Goal: Information Seeking & Learning: Understand process/instructions

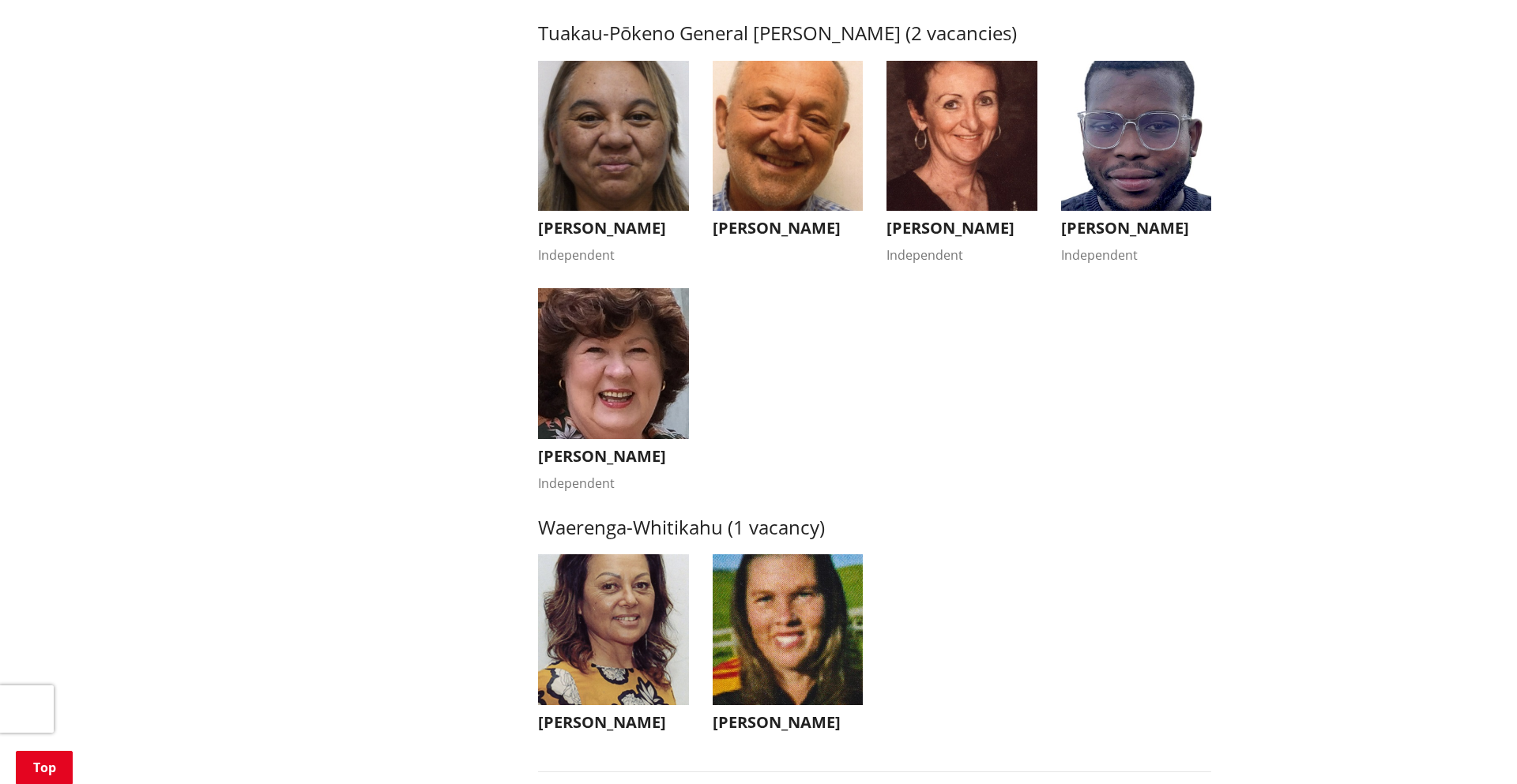
scroll to position [2764, 0]
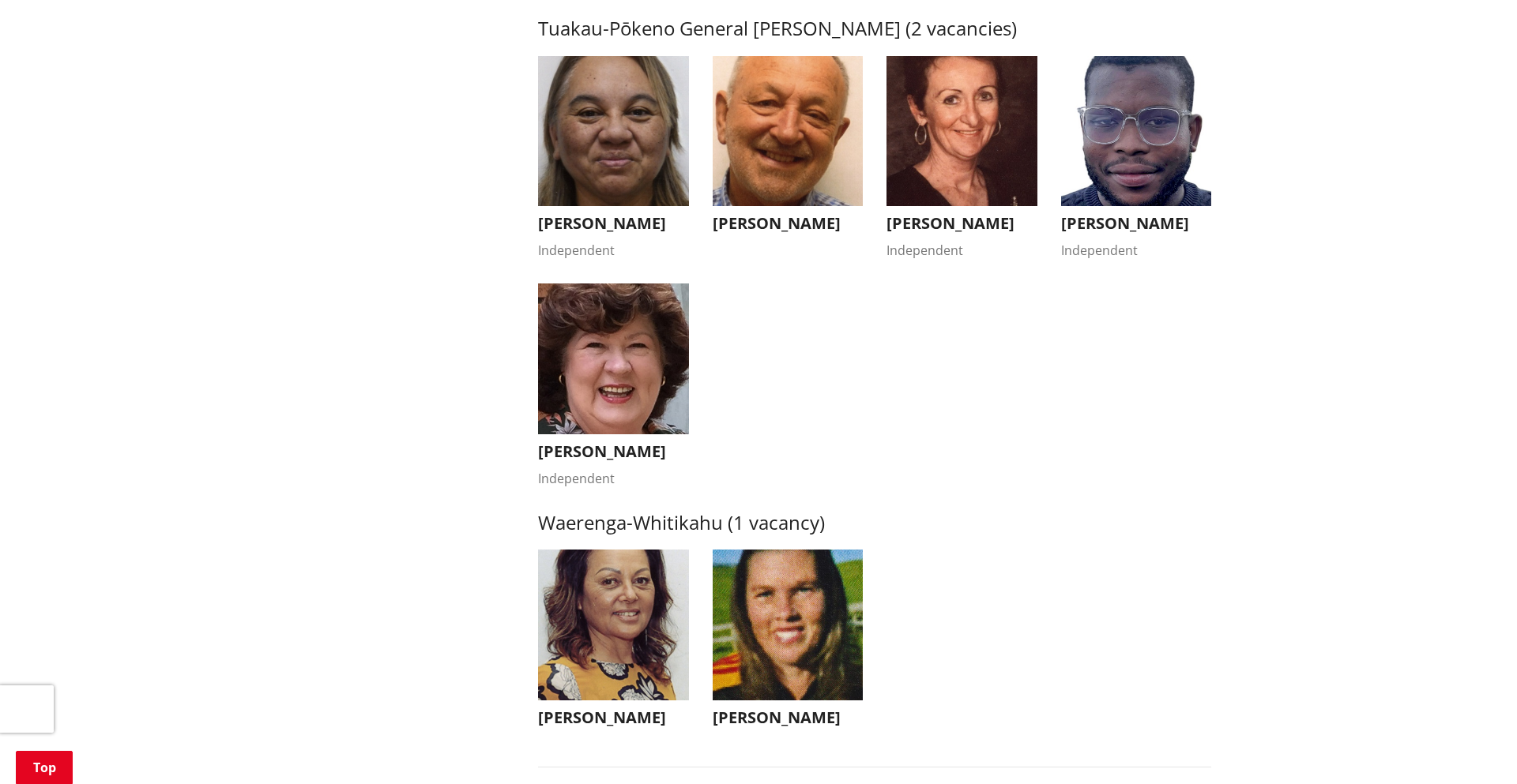
click at [569, 384] on img "button" at bounding box center [614, 359] width 151 height 151
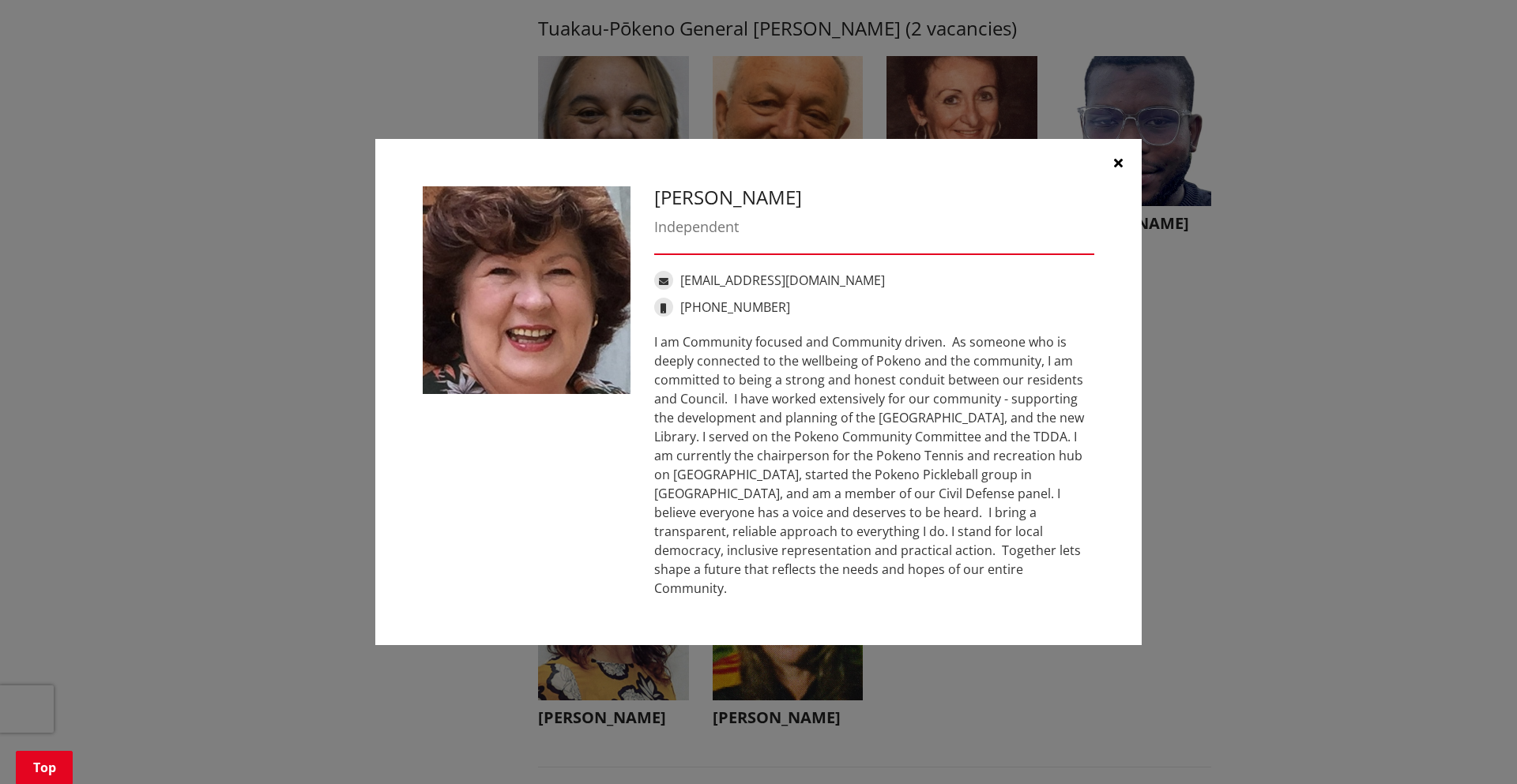
click at [1325, 424] on div "[PERSON_NAME] Independent [EMAIL_ADDRESS][DOMAIN_NAME] [PHONE_NUMBER]" at bounding box center [759, 392] width 1454 height 555
click at [1126, 181] on button "button" at bounding box center [1118, 163] width 47 height 47
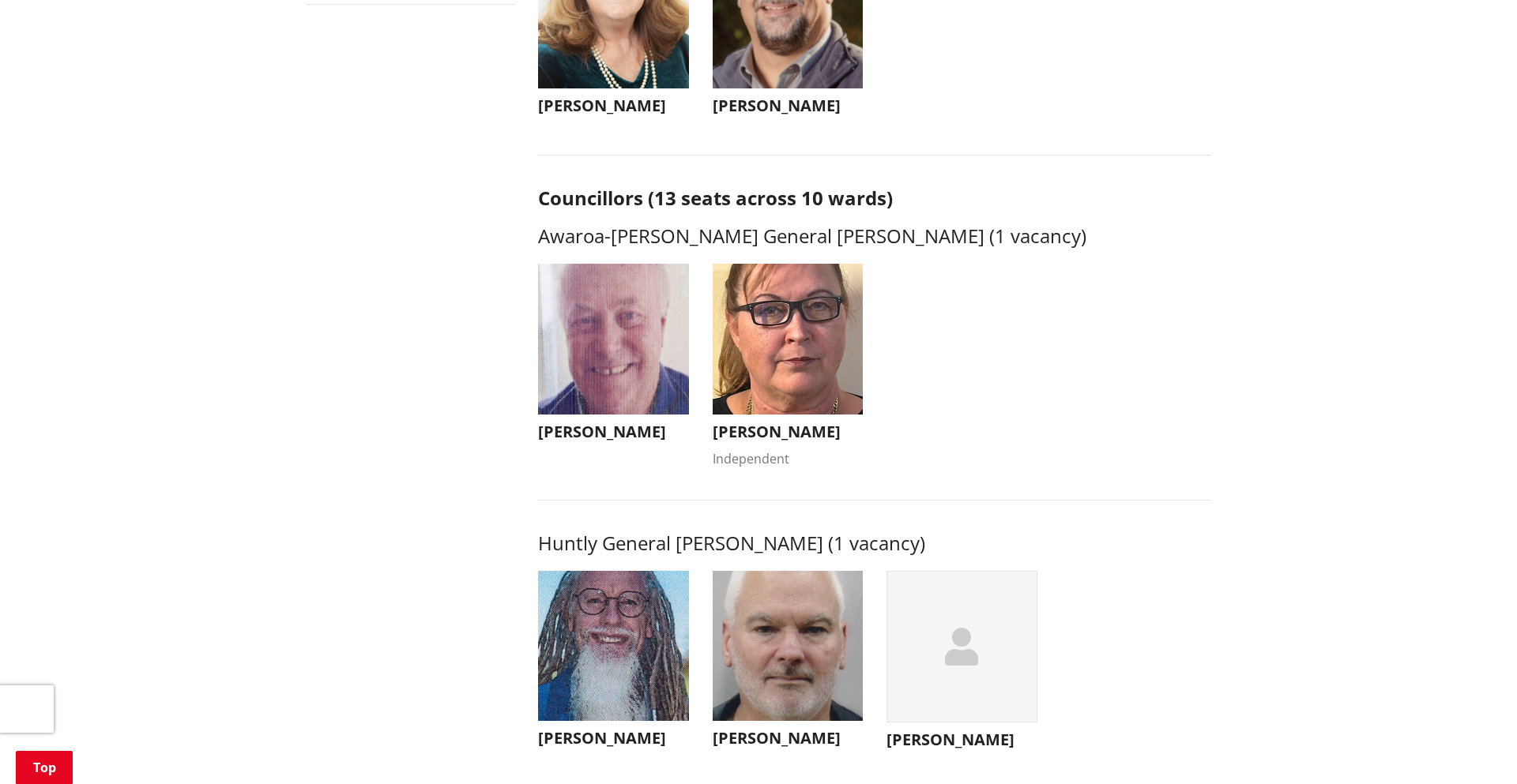
scroll to position [0, 0]
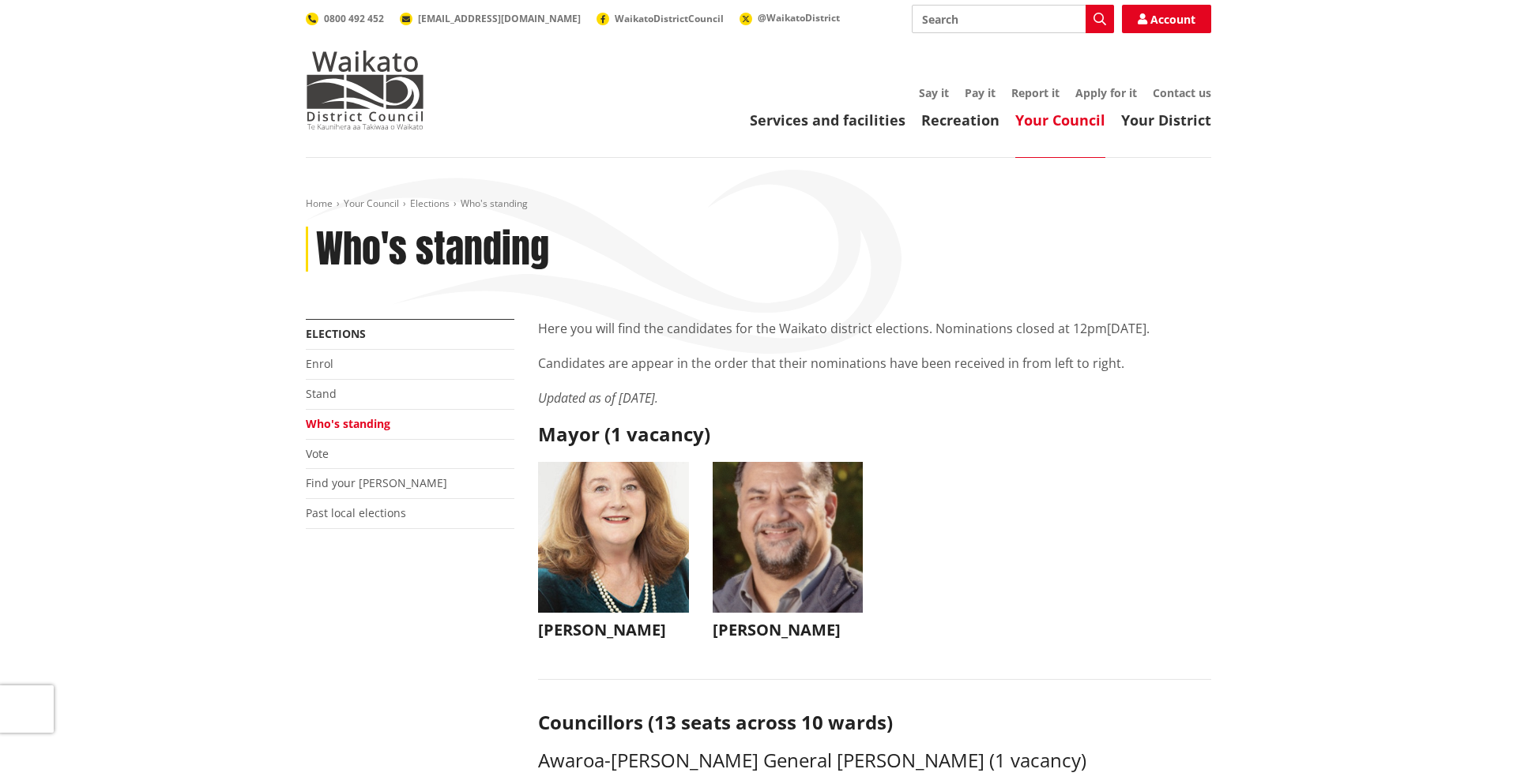
click at [369, 451] on li "Vote" at bounding box center [410, 454] width 209 height 30
click at [319, 461] on link "Vote" at bounding box center [317, 453] width 23 height 15
